Goal: Information Seeking & Learning: Learn about a topic

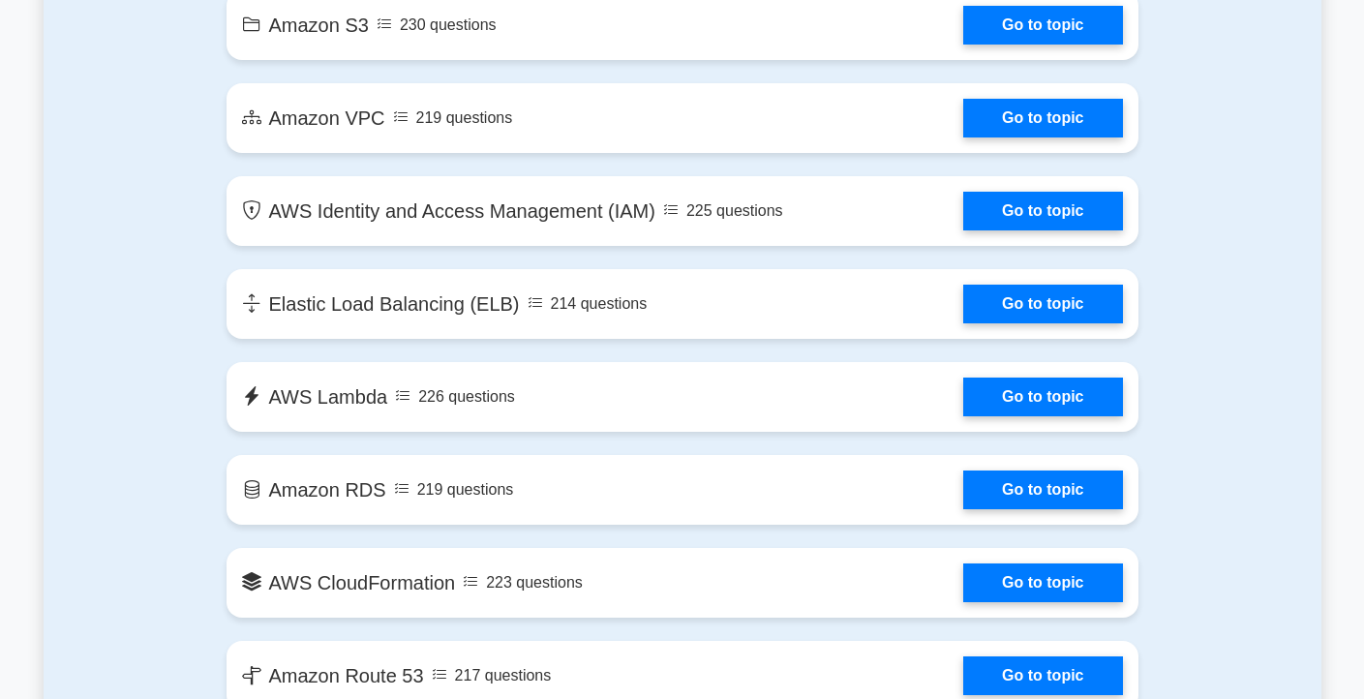
scroll to position [882, 0]
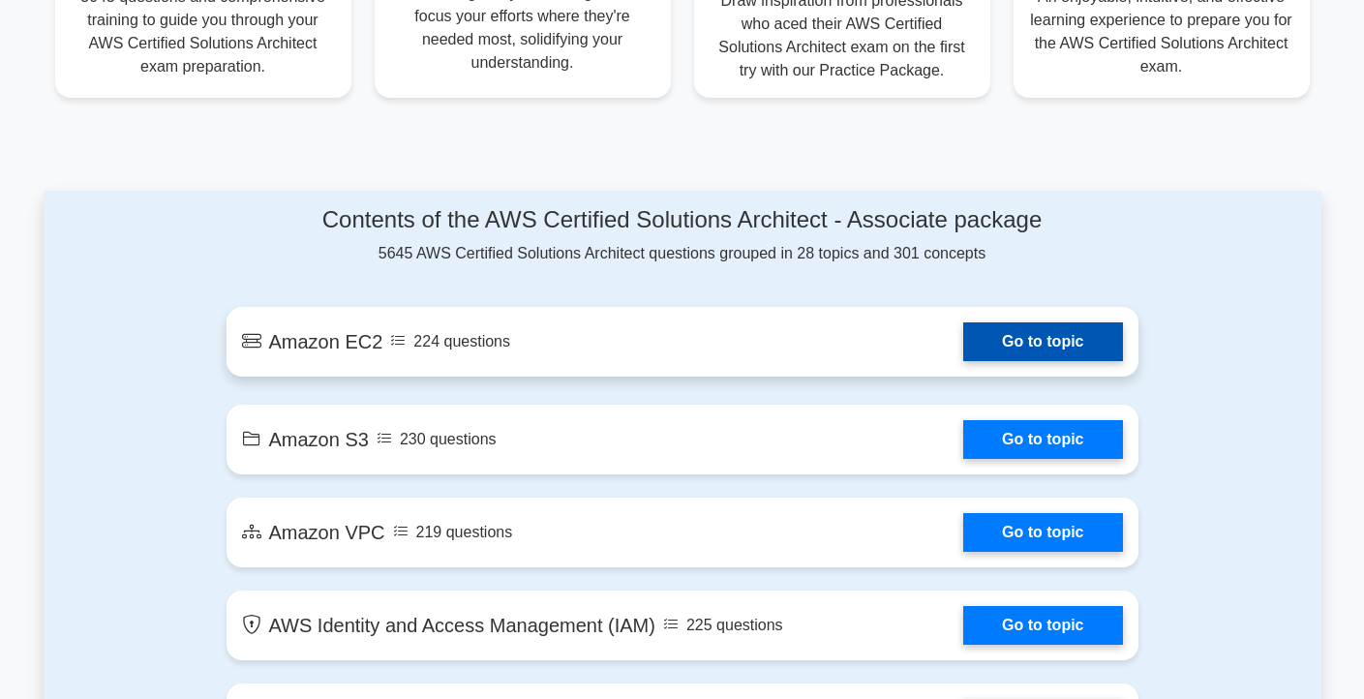
click at [963, 339] on link "Go to topic" at bounding box center [1042, 341] width 159 height 39
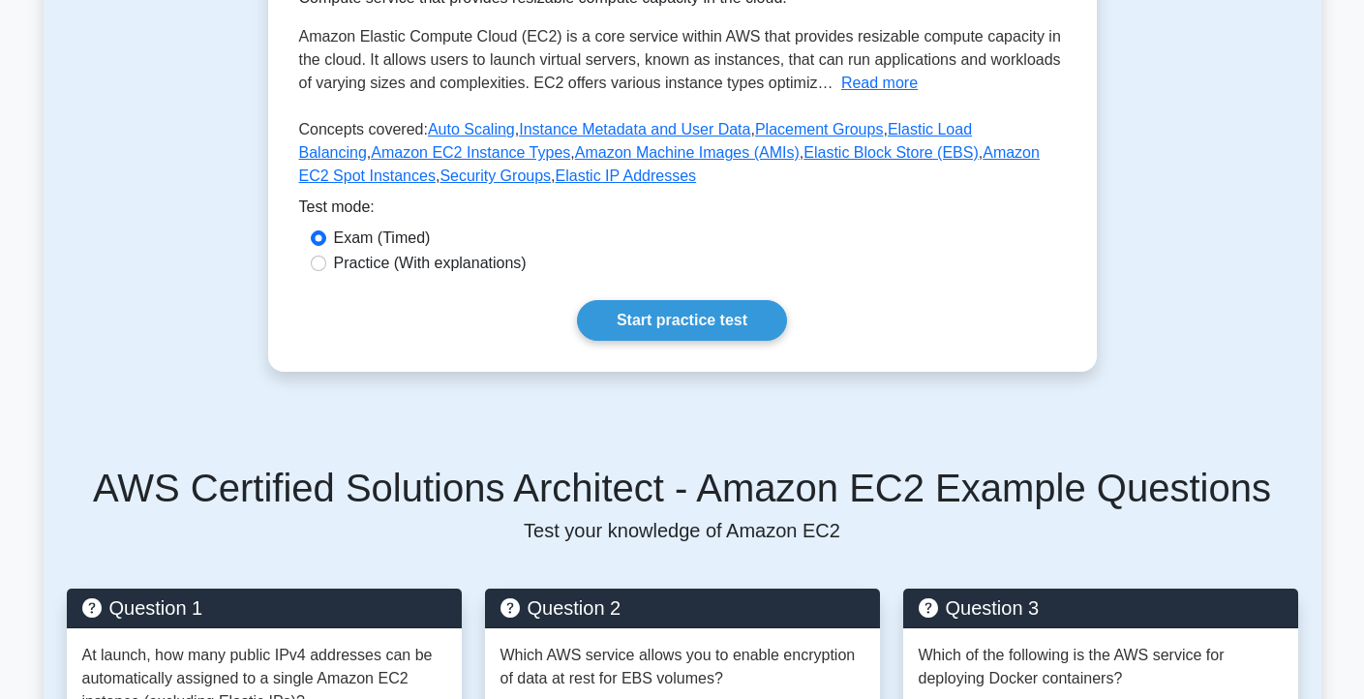
scroll to position [737, 0]
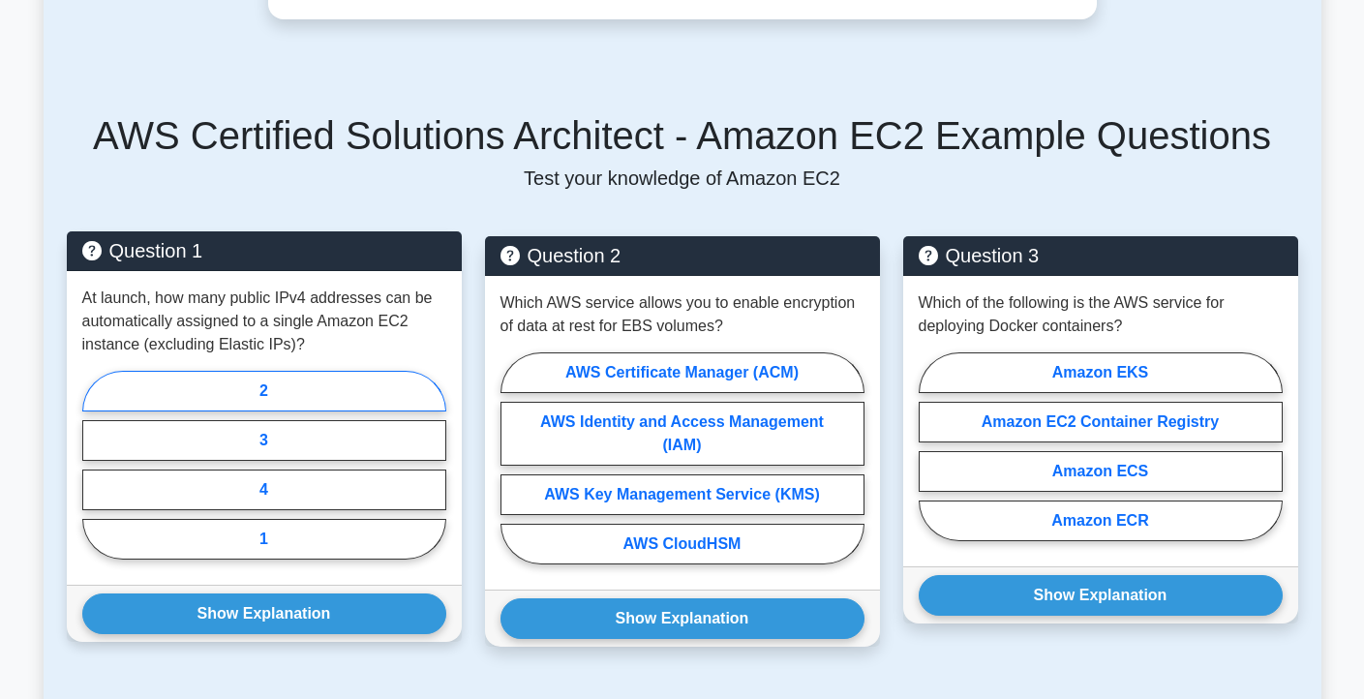
click at [262, 390] on label "2" at bounding box center [264, 391] width 364 height 41
click at [95, 465] on input "2" at bounding box center [88, 471] width 13 height 13
radio input "true"
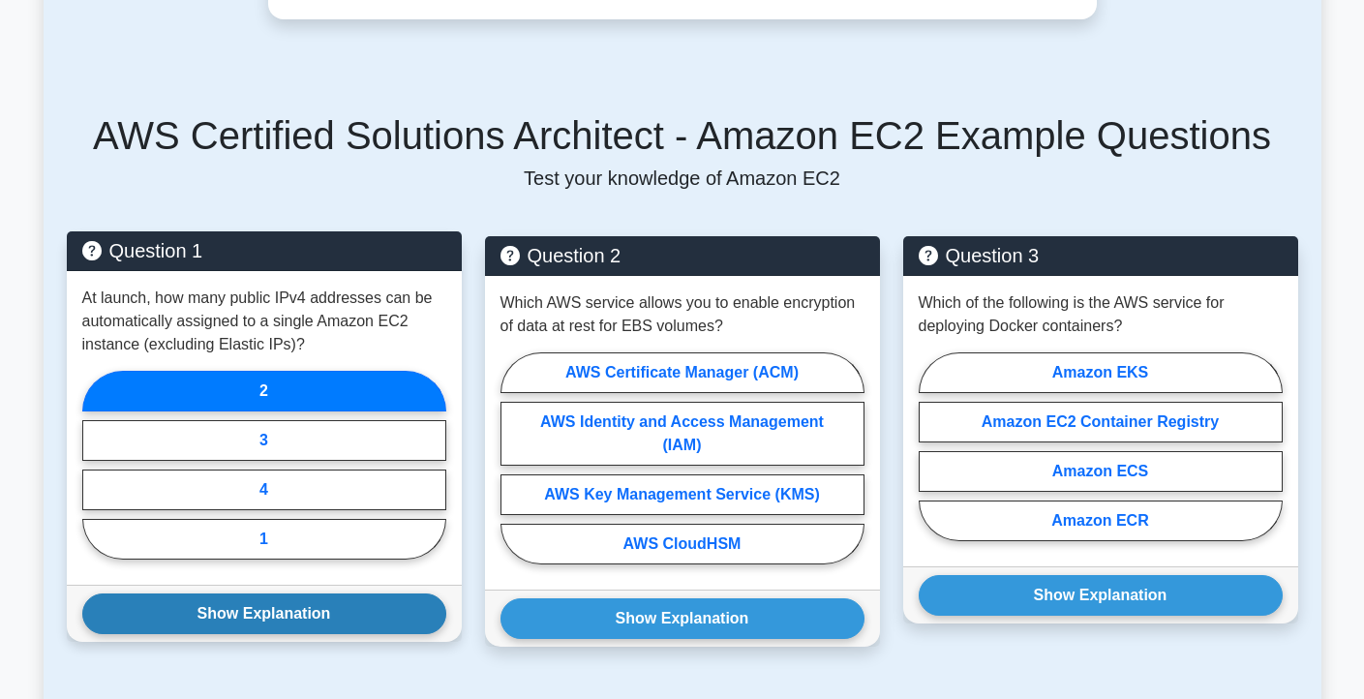
click at [300, 620] on button "Show Explanation" at bounding box center [264, 613] width 364 height 41
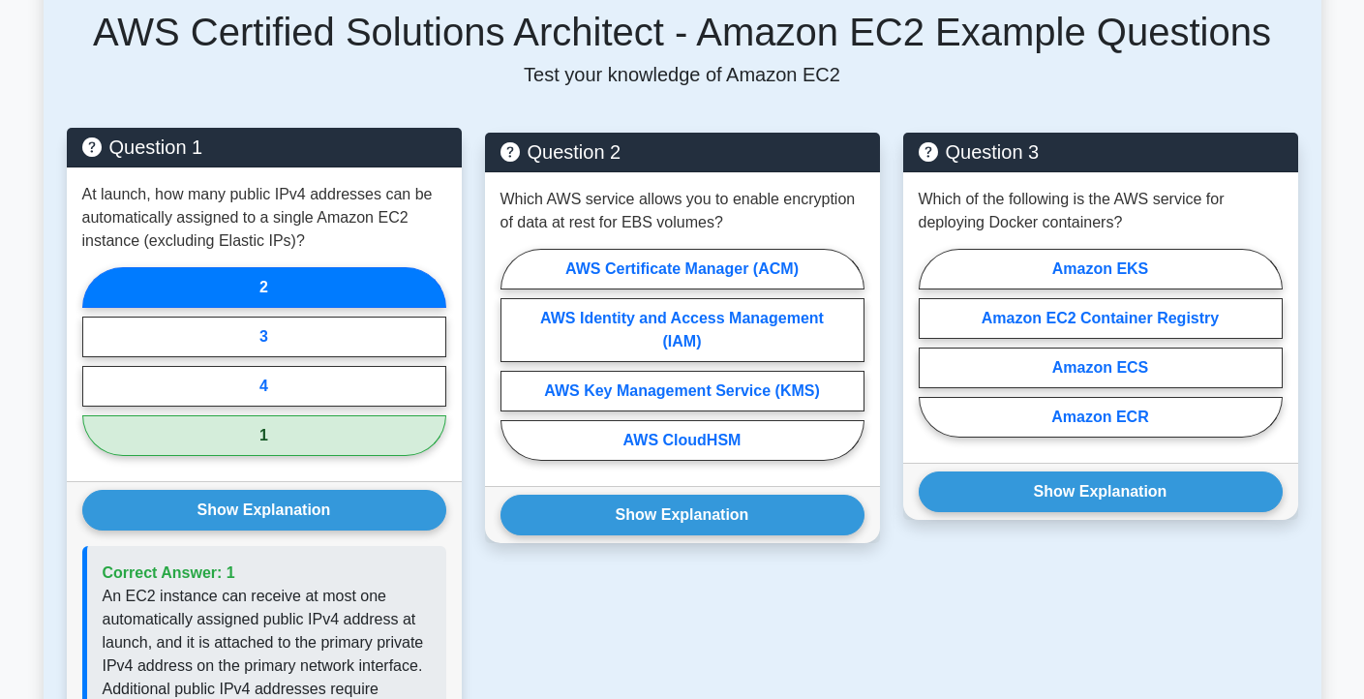
scroll to position [845, 0]
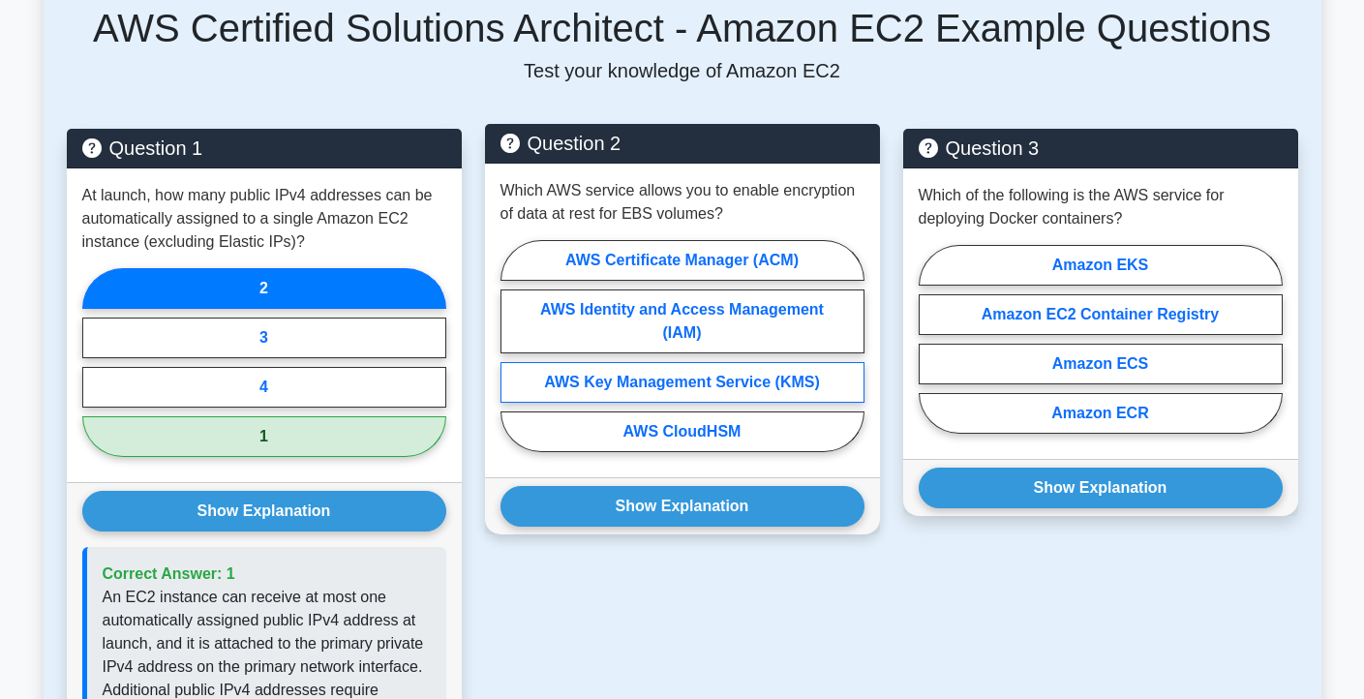
click at [730, 380] on label "AWS Key Management Service (KMS)" at bounding box center [682, 382] width 364 height 41
click at [513, 358] on input "AWS Key Management Service (KMS)" at bounding box center [506, 351] width 13 height 13
radio input "true"
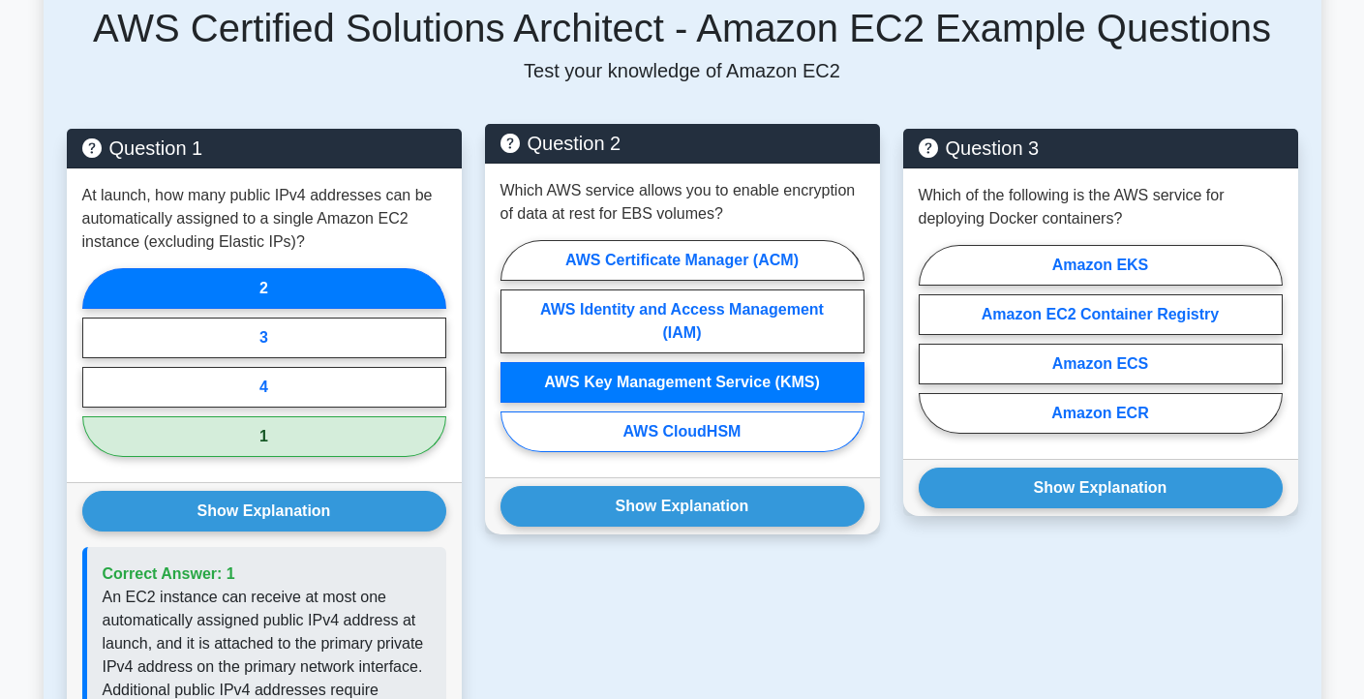
click at [684, 441] on label "AWS CloudHSM" at bounding box center [682, 431] width 364 height 41
click at [513, 358] on input "AWS CloudHSM" at bounding box center [506, 351] width 13 height 13
radio input "true"
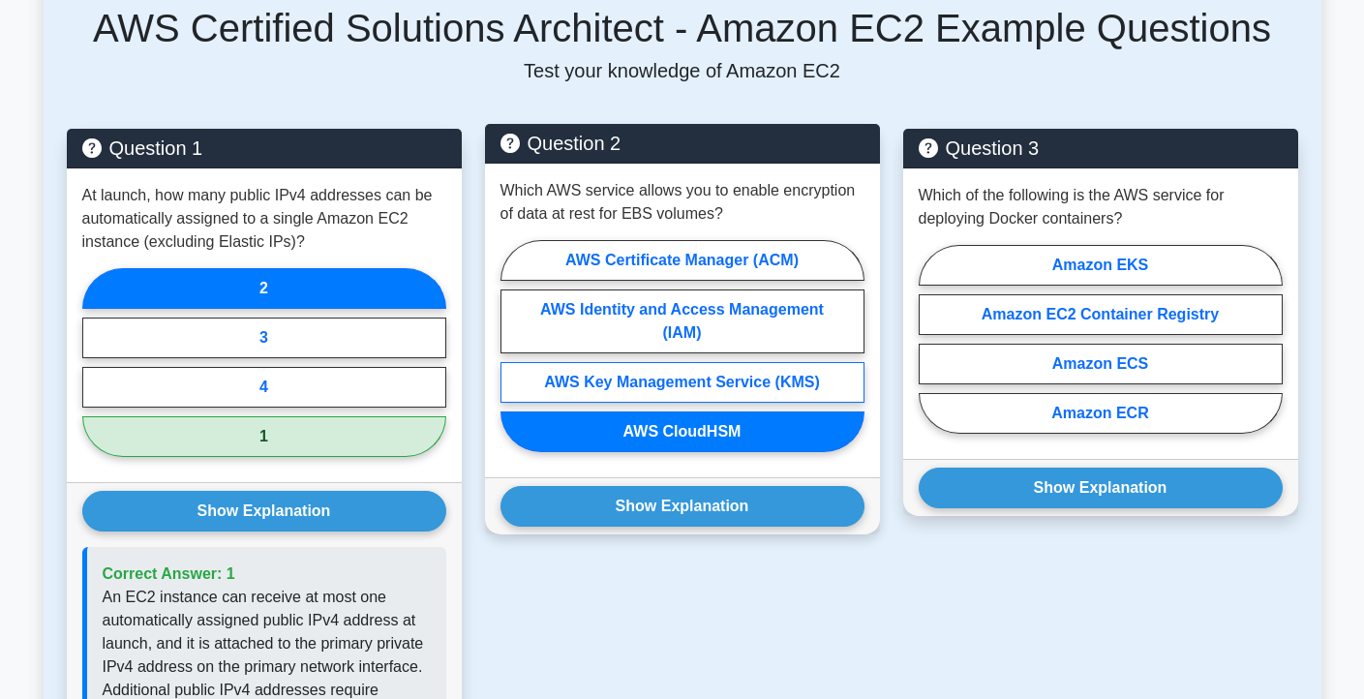
click at [669, 379] on label "AWS Key Management Service (KMS)" at bounding box center [682, 382] width 364 height 41
click at [513, 358] on input "AWS Key Management Service (KMS)" at bounding box center [506, 351] width 13 height 13
radio input "true"
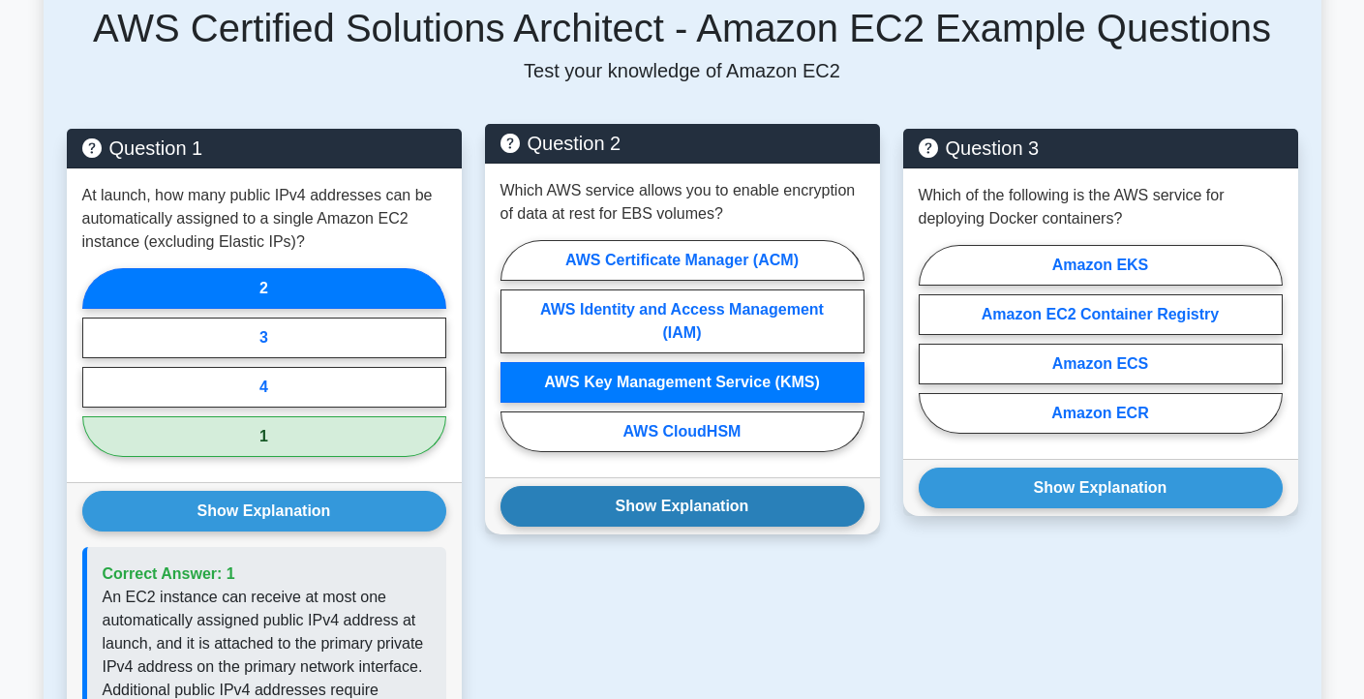
click at [685, 506] on button "Show Explanation" at bounding box center [682, 506] width 364 height 41
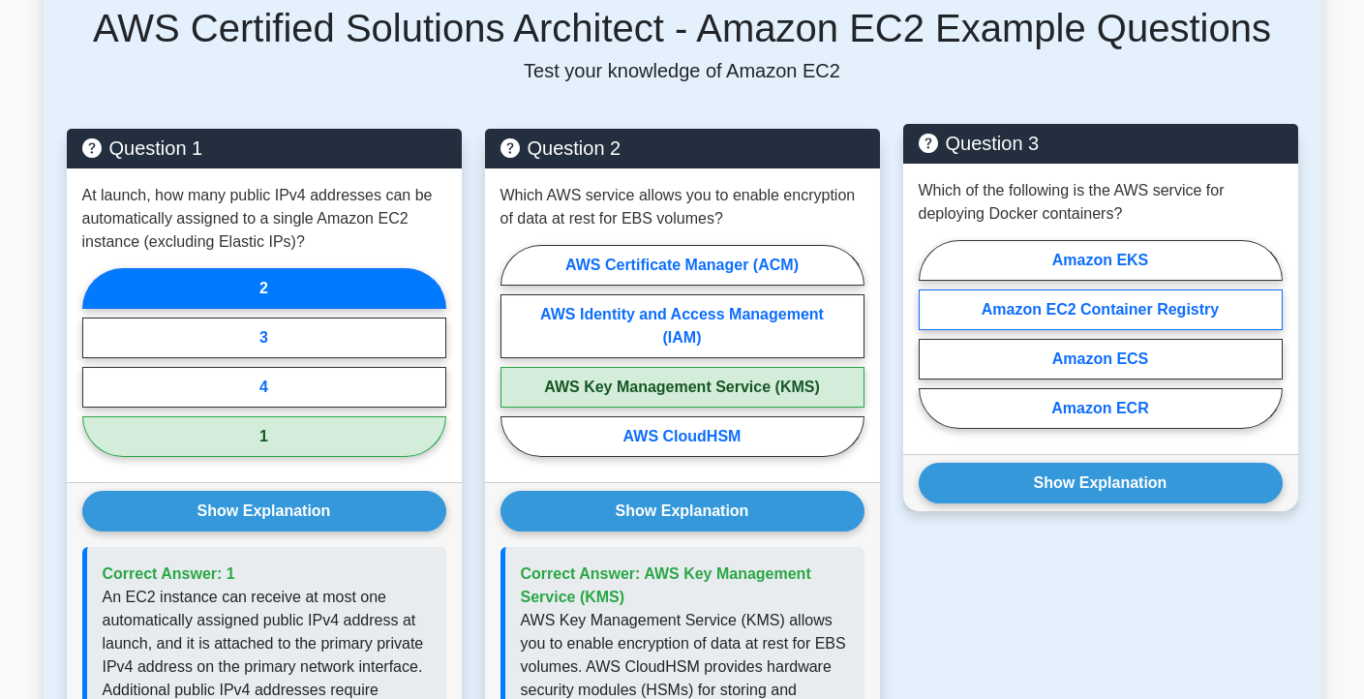
click at [1084, 303] on label "Amazon EC2 Container Registry" at bounding box center [1100, 309] width 364 height 41
click at [931, 334] on input "Amazon EC2 Container Registry" at bounding box center [924, 340] width 13 height 13
radio input "true"
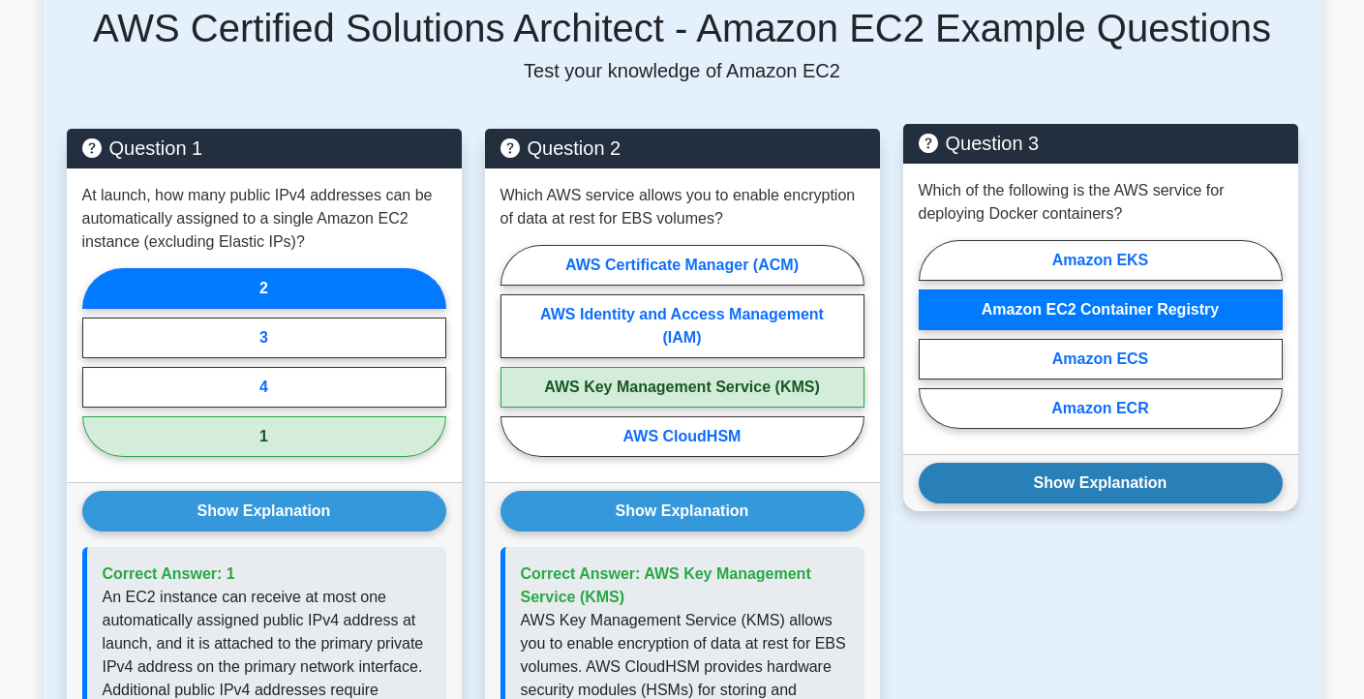
click at [1130, 480] on button "Show Explanation" at bounding box center [1100, 483] width 364 height 41
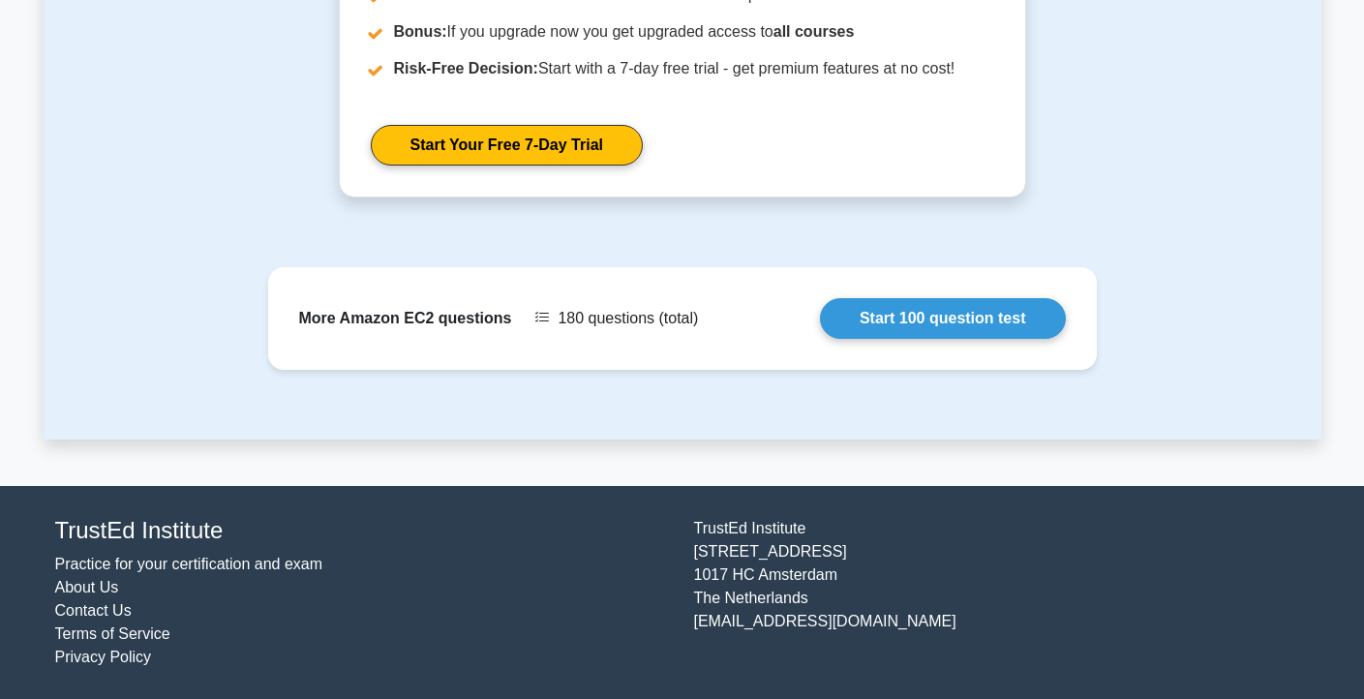
scroll to position [720, 0]
